Goal: Transaction & Acquisition: Purchase product/service

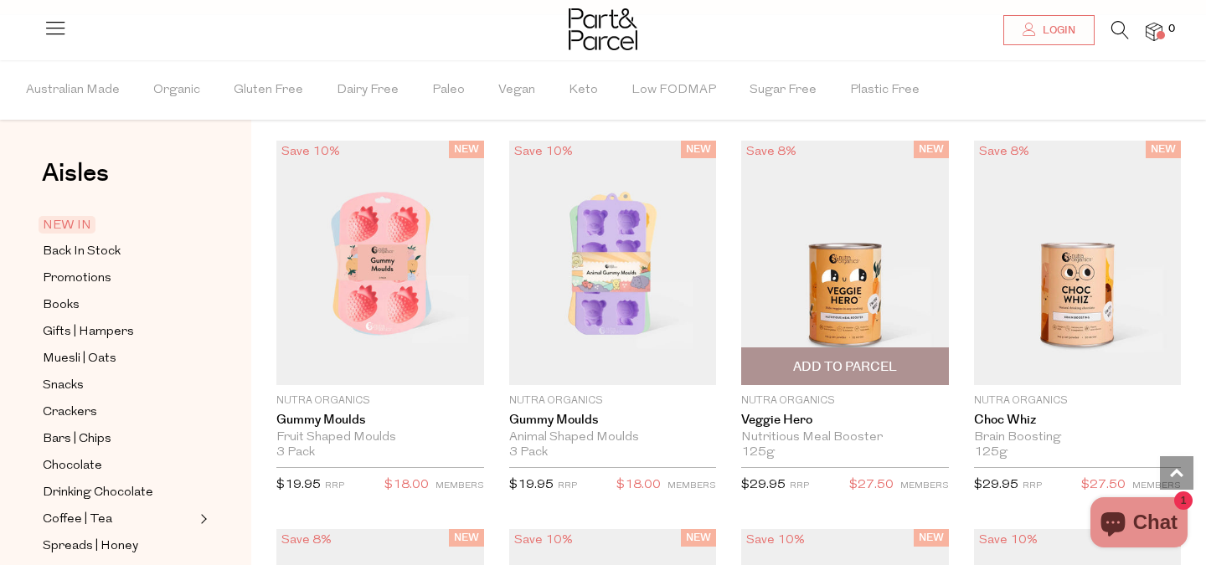
scroll to position [1408, 0]
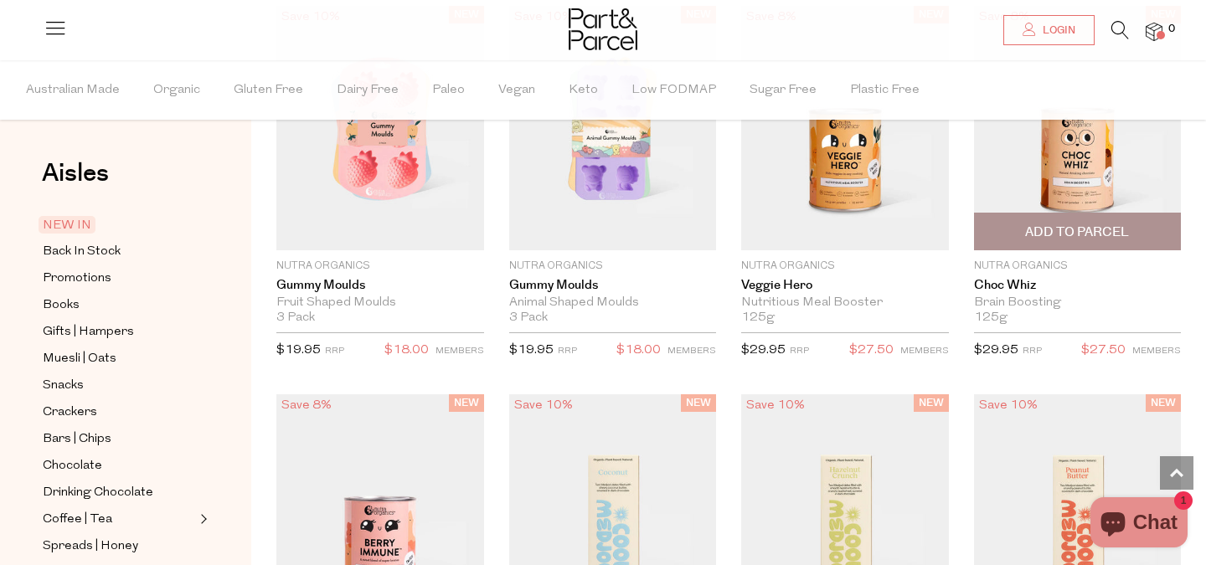
click at [1029, 191] on img at bounding box center [1078, 128] width 208 height 245
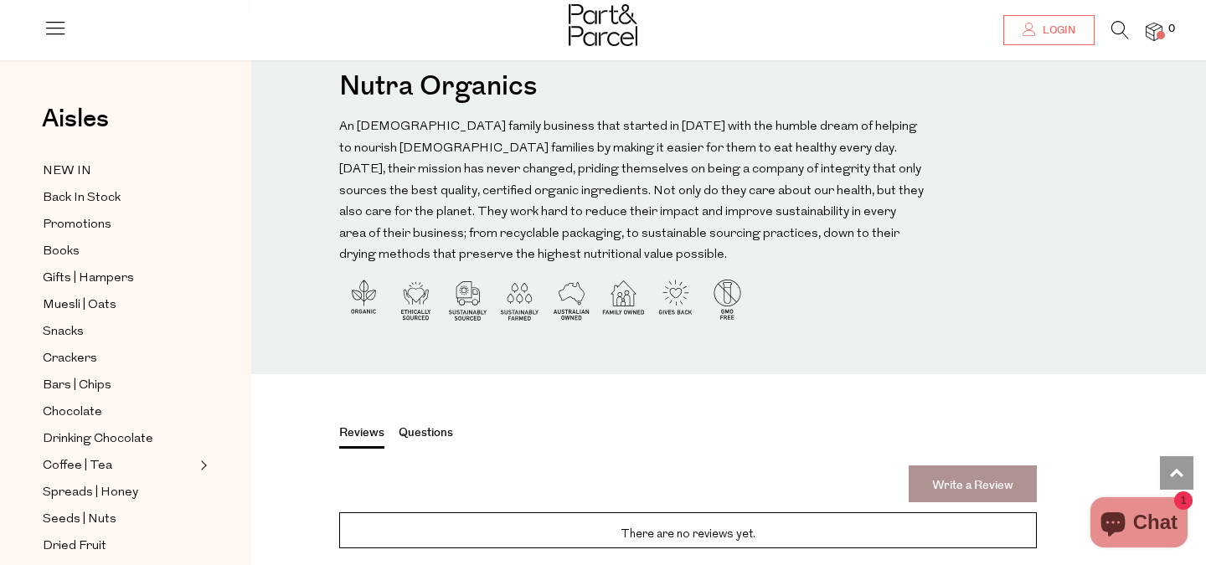
scroll to position [1649, 0]
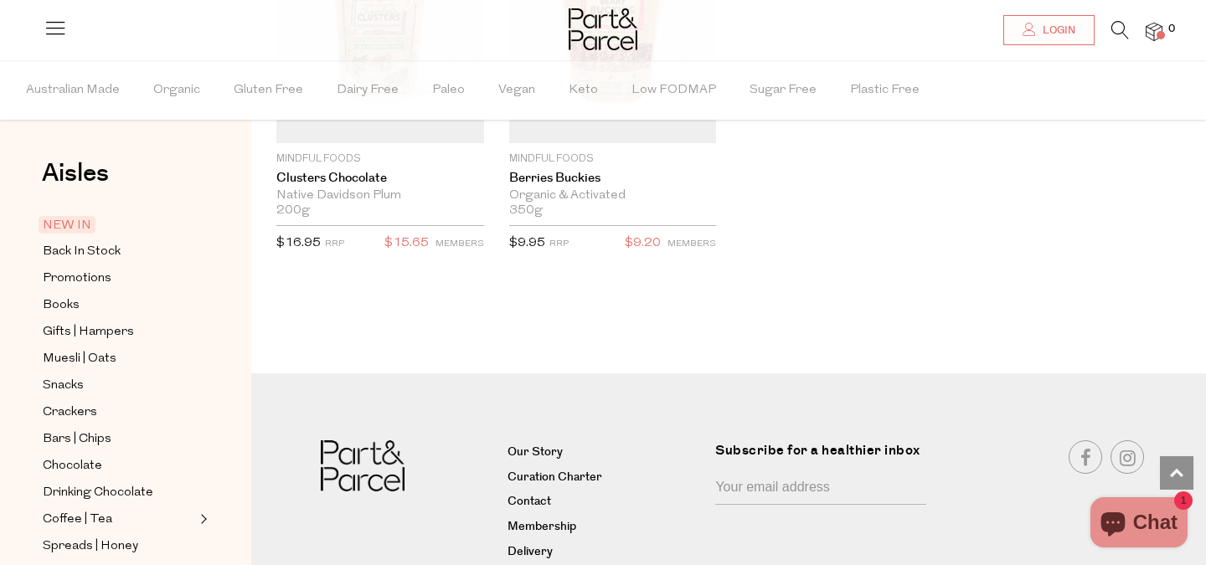
scroll to position [4266, 0]
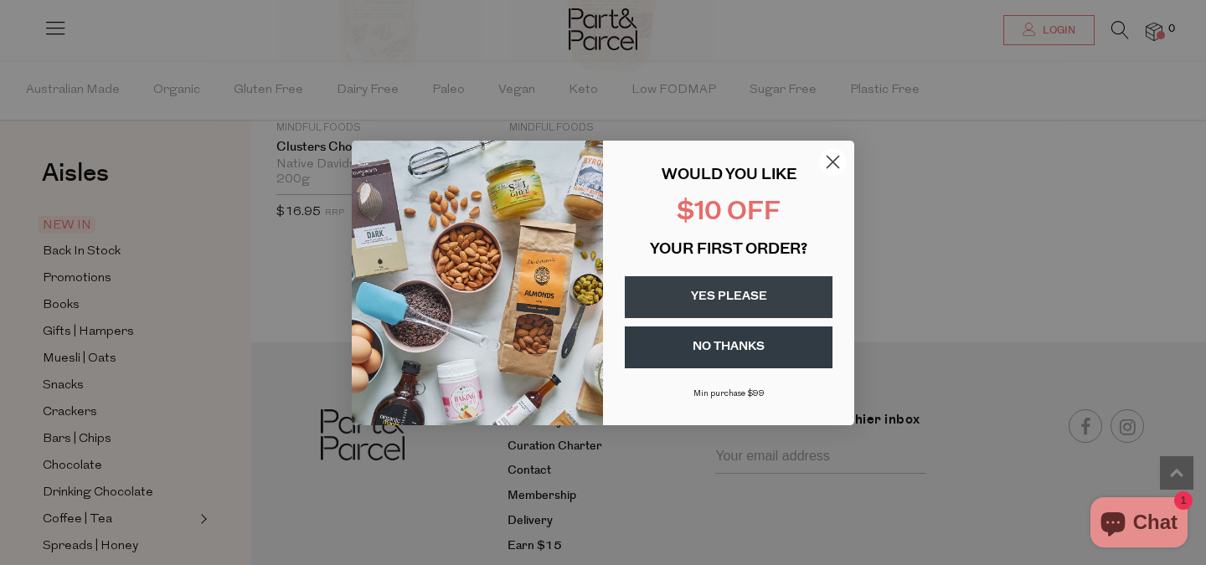
click at [842, 165] on circle "Close dialog" at bounding box center [833, 161] width 28 height 28
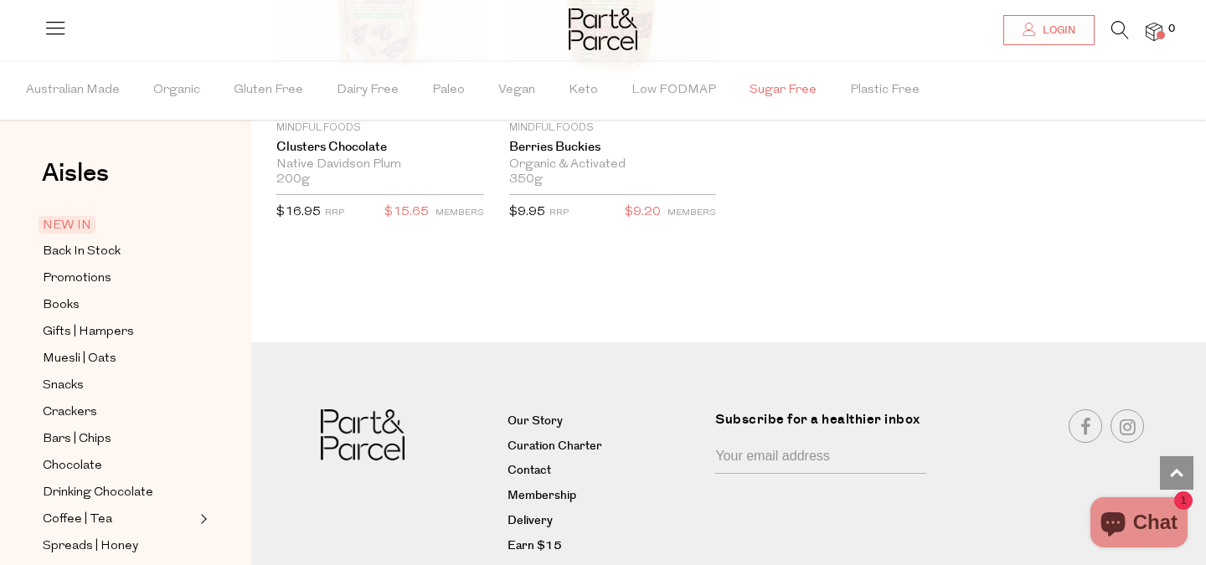
click at [774, 80] on span "Sugar Free" at bounding box center [782, 90] width 67 height 59
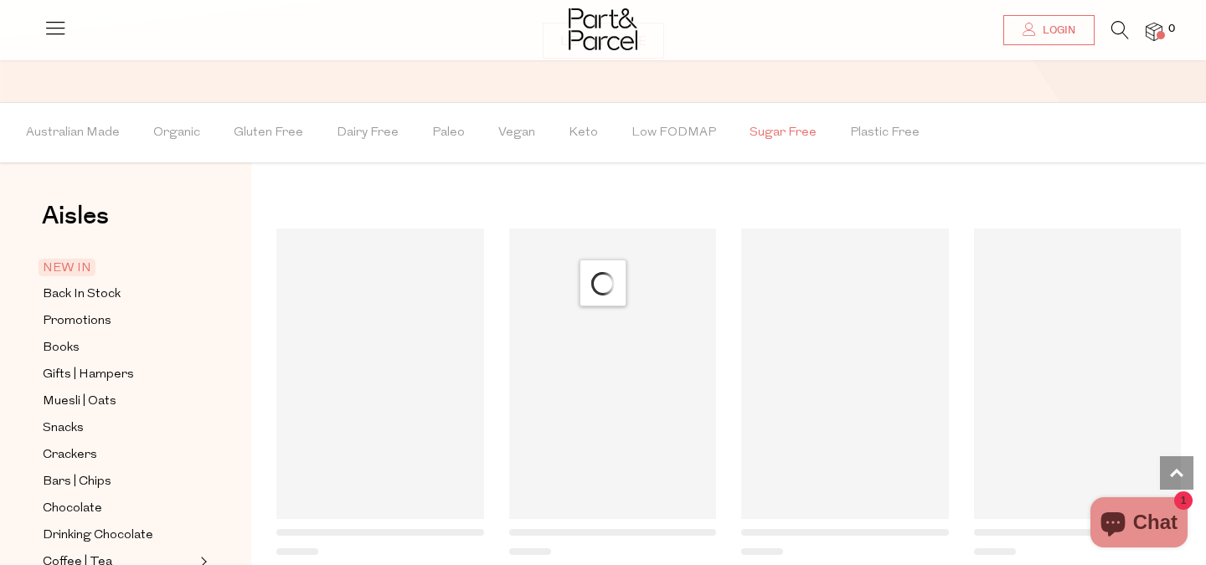
scroll to position [1183, 0]
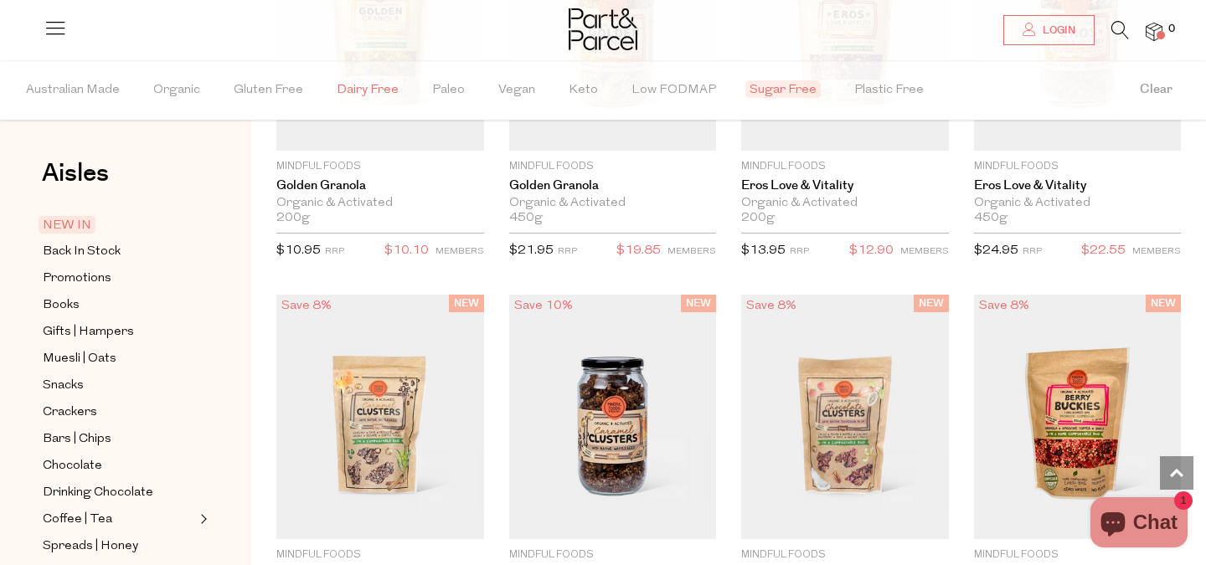
click at [379, 93] on span "Dairy Free" at bounding box center [368, 90] width 62 height 59
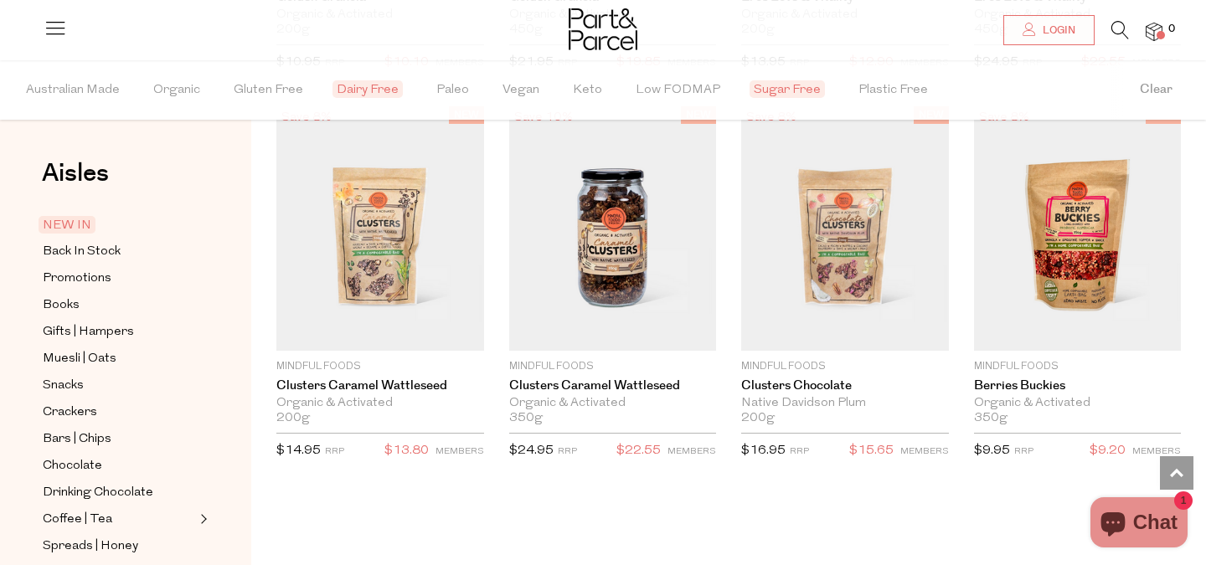
scroll to position [3639, 0]
click at [896, 99] on span "Plastic Free" at bounding box center [893, 90] width 70 height 59
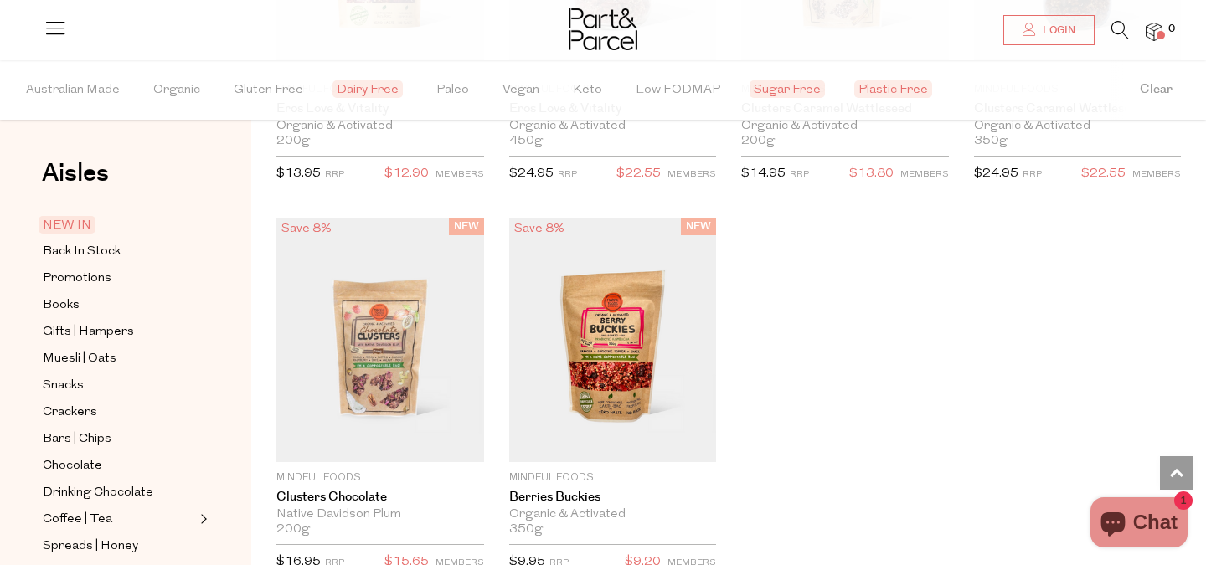
scroll to position [3141, 0]
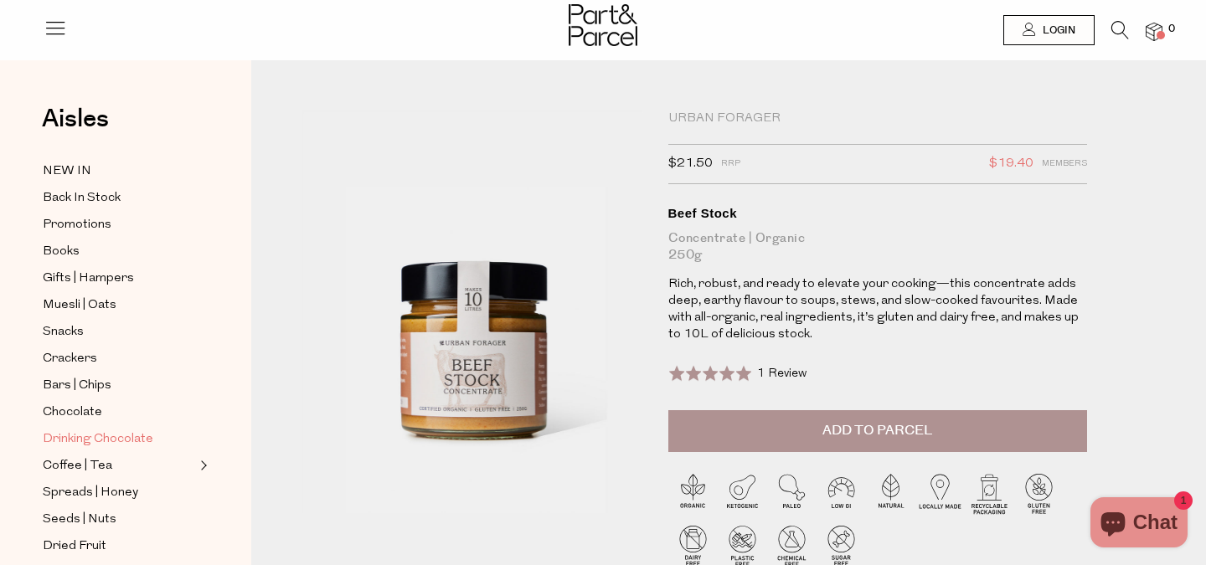
click at [77, 433] on span "Drinking Chocolate" at bounding box center [98, 440] width 111 height 20
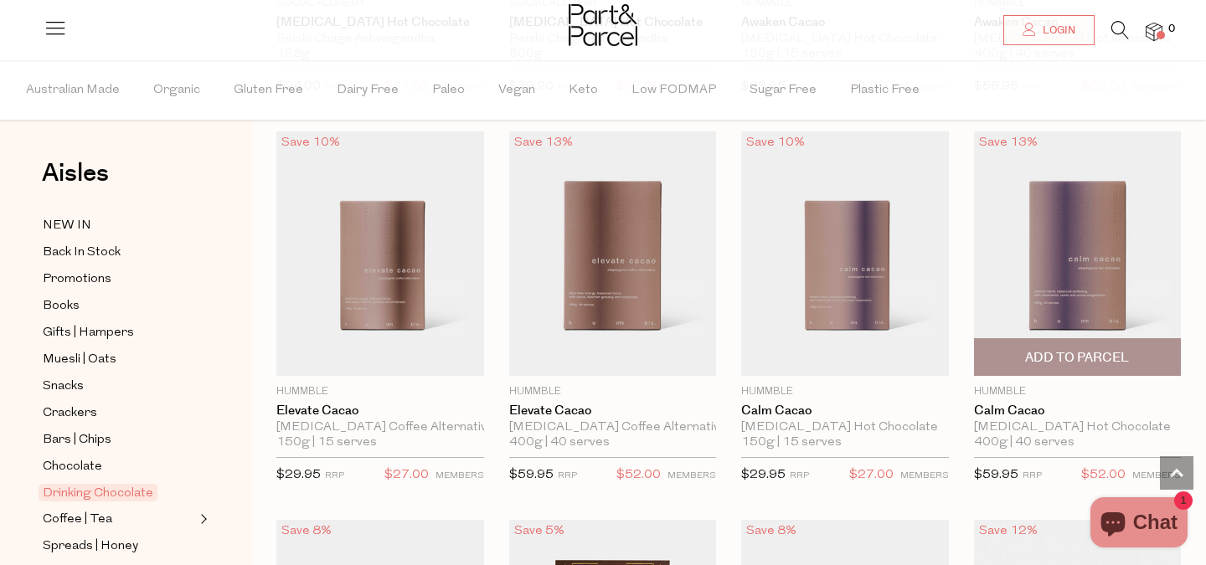
scroll to position [456, 0]
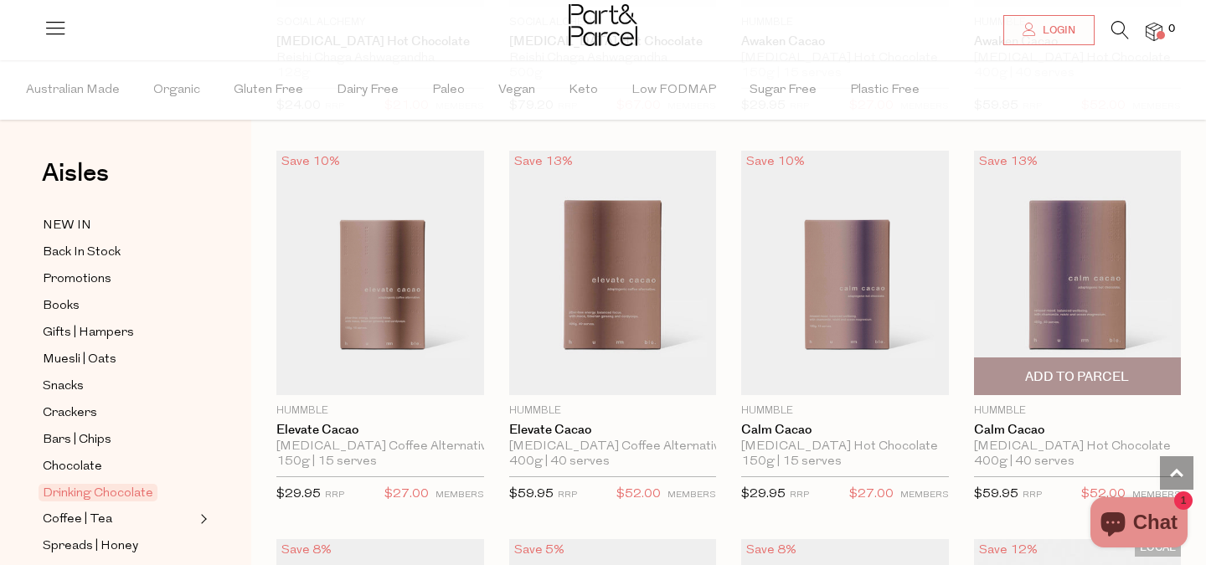
click at [1055, 227] on img at bounding box center [1078, 273] width 208 height 245
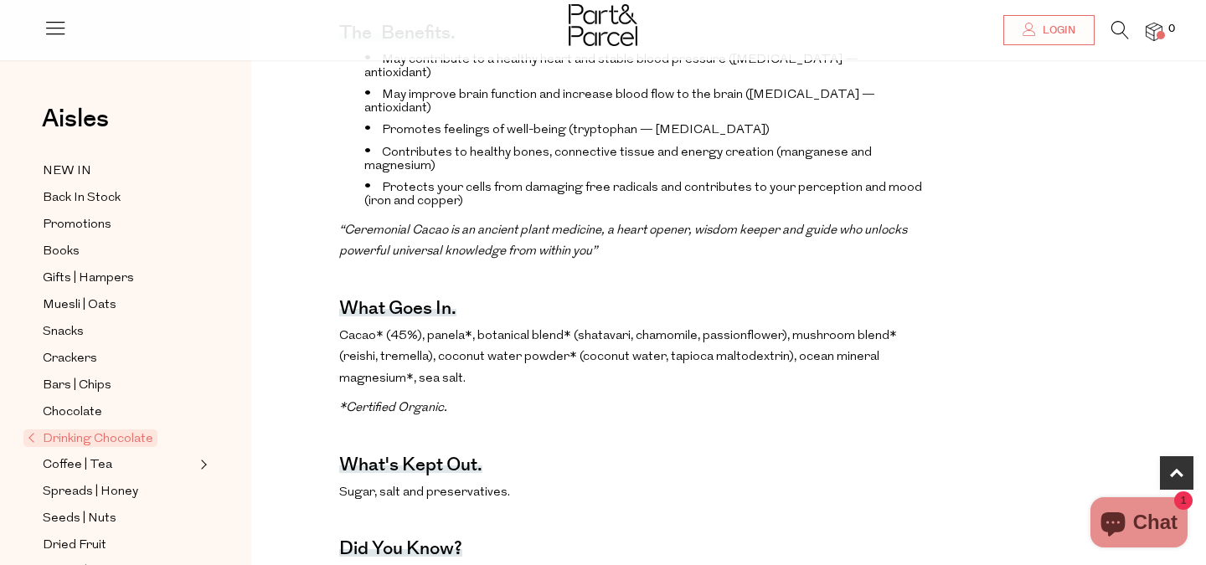
scroll to position [744, 0]
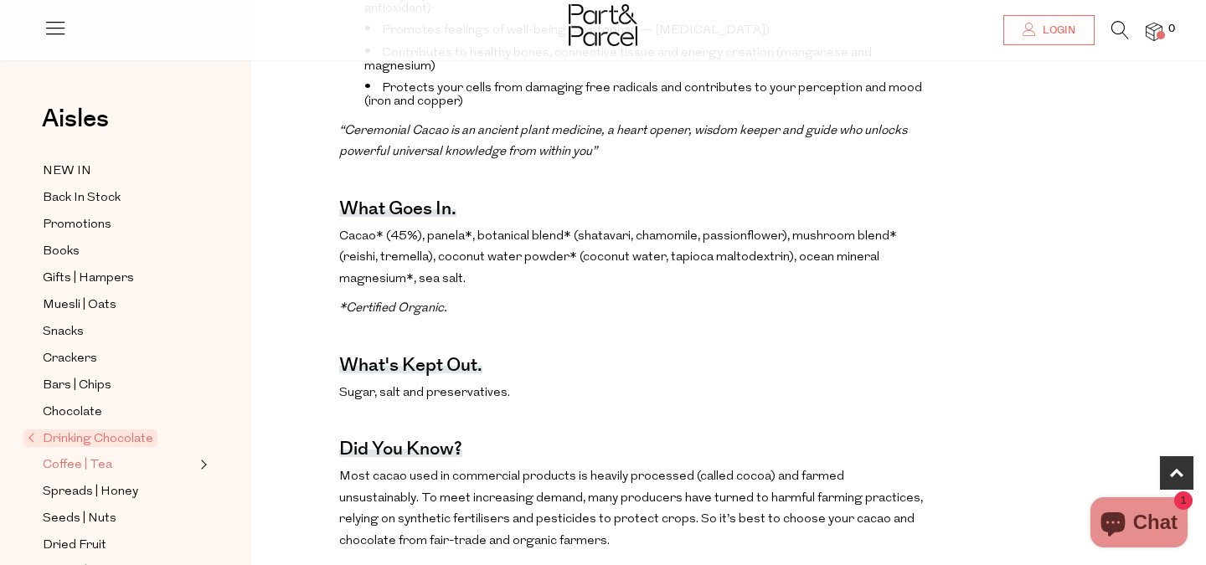
click at [87, 470] on span "Coffee | Tea" at bounding box center [78, 466] width 70 height 20
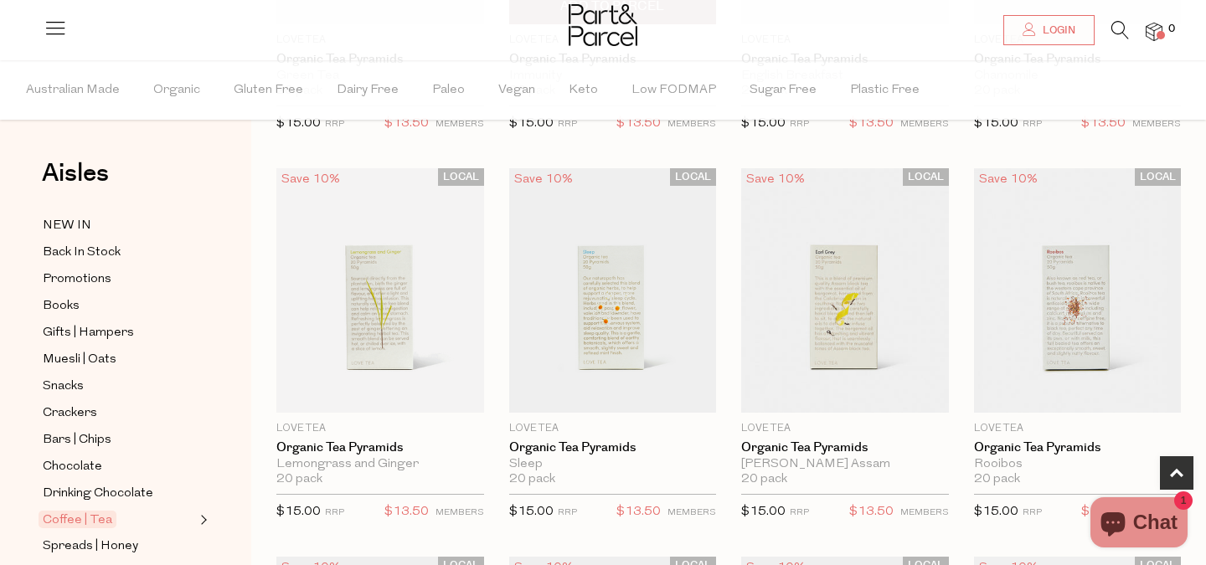
scroll to position [483, 0]
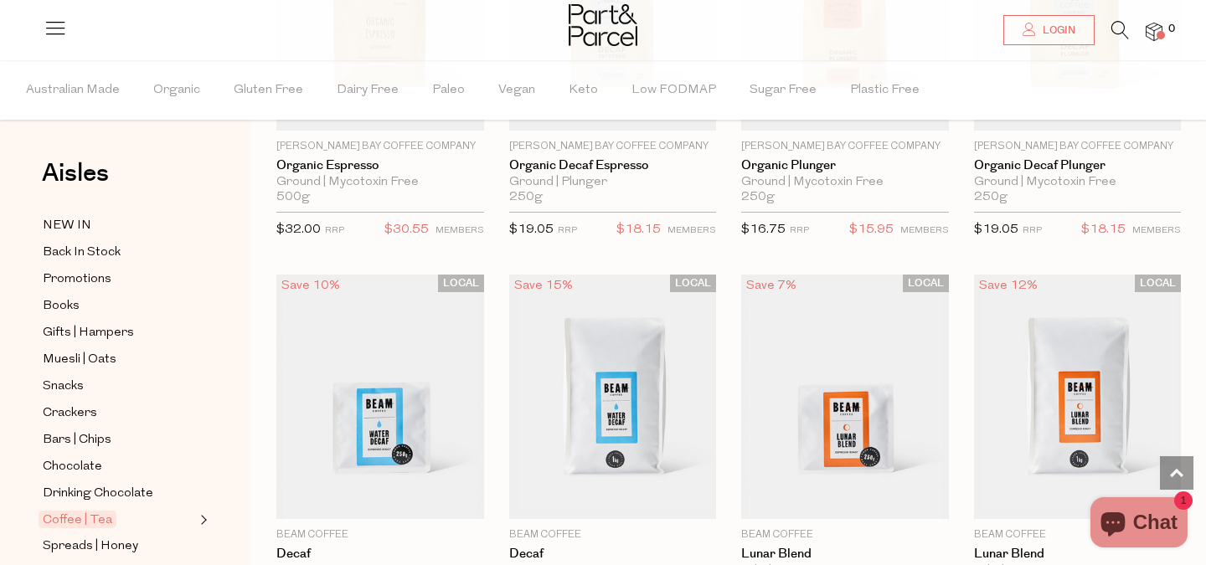
scroll to position [7772, 0]
